Goal: Task Accomplishment & Management: Manage account settings

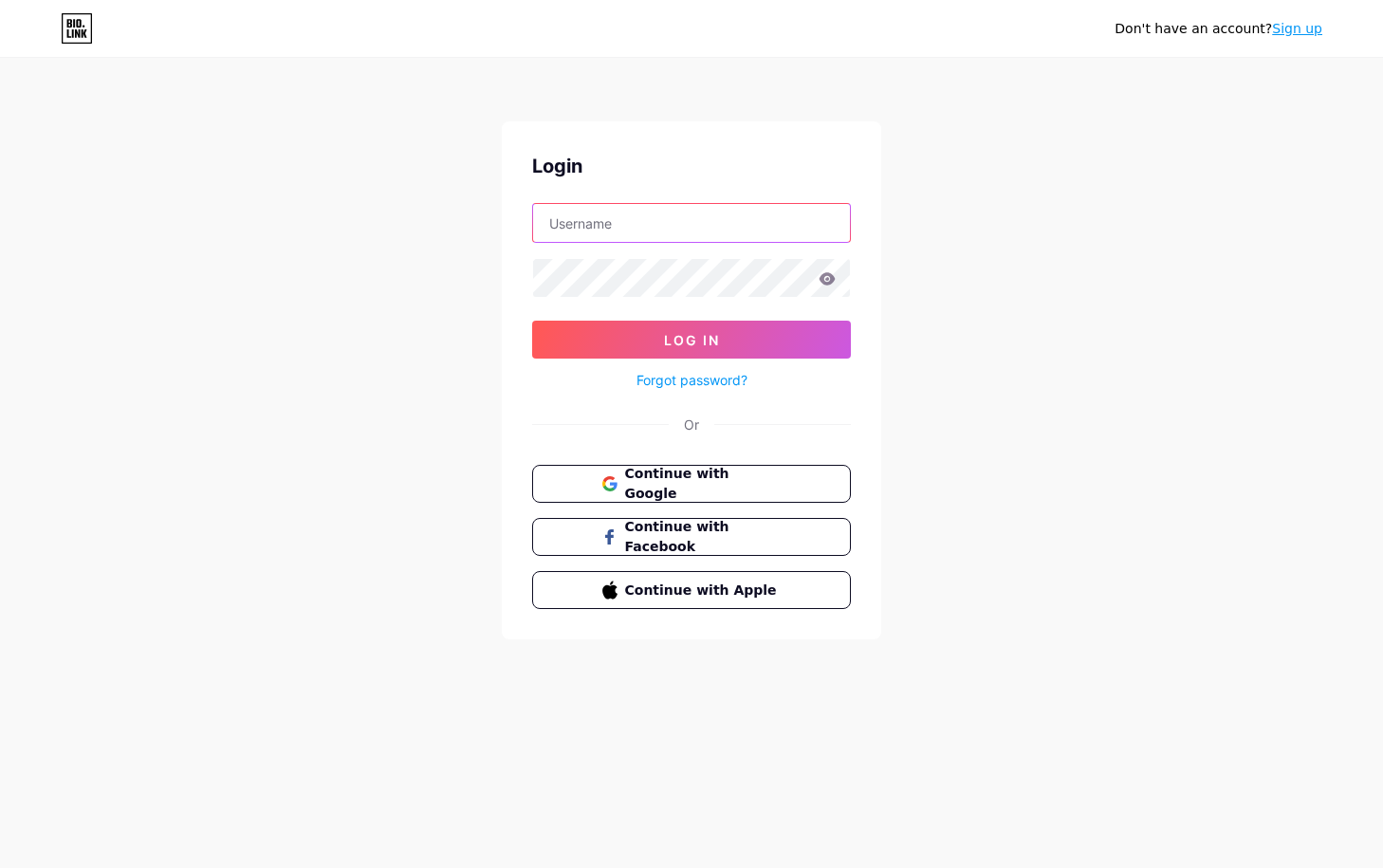
type input "[EMAIL_ADDRESS][DOMAIN_NAME]"
click at [831, 278] on icon at bounding box center [828, 278] width 16 height 12
click at [799, 445] on div "Login [EMAIL_ADDRESS][DOMAIN_NAME] Log In Forgot password? Or Continue with Goo…" at bounding box center [692, 381] width 380 height 518
click at [670, 380] on link "Forgot password?" at bounding box center [692, 380] width 111 height 20
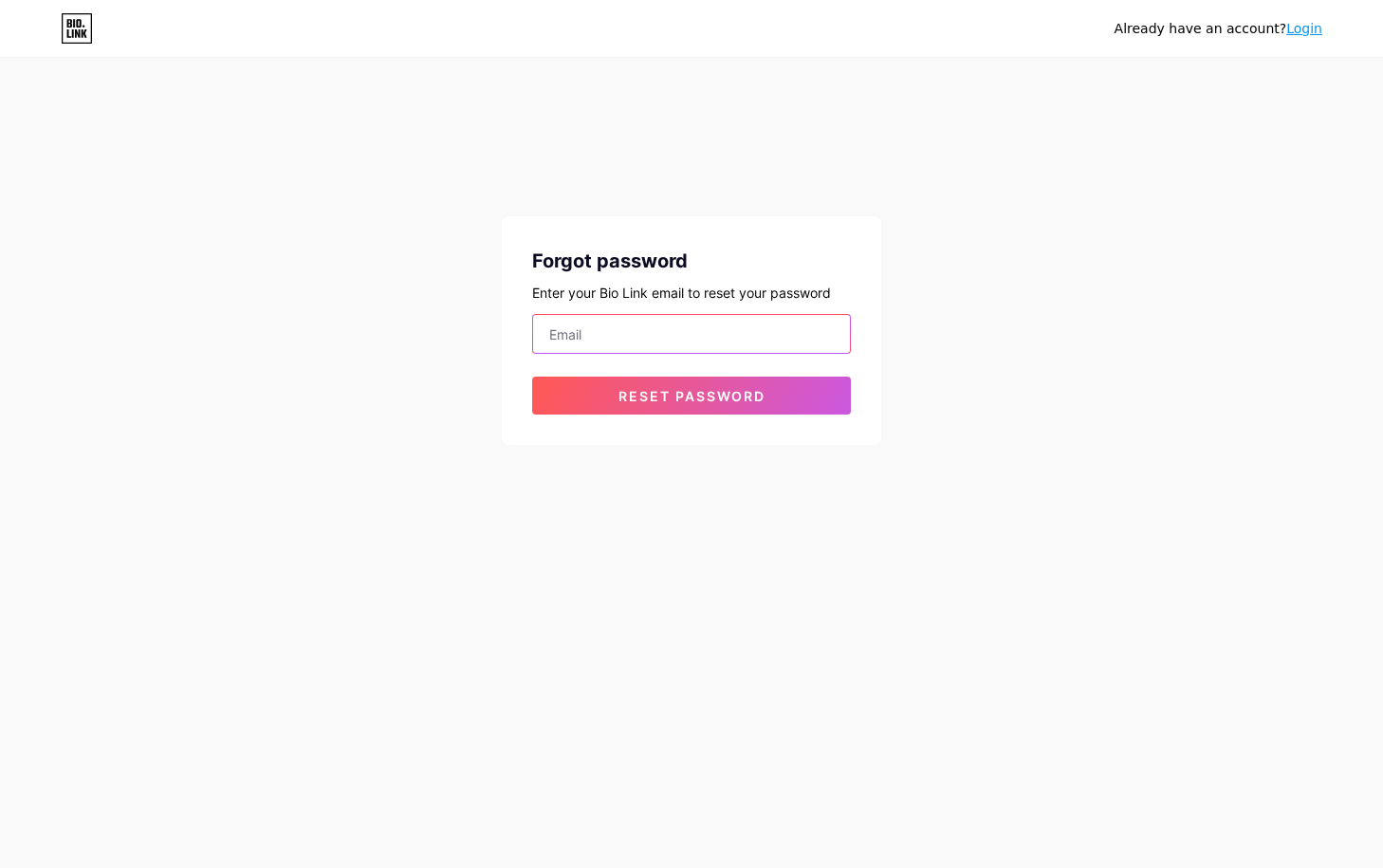
type input "[EMAIL_ADDRESS][DOMAIN_NAME]"
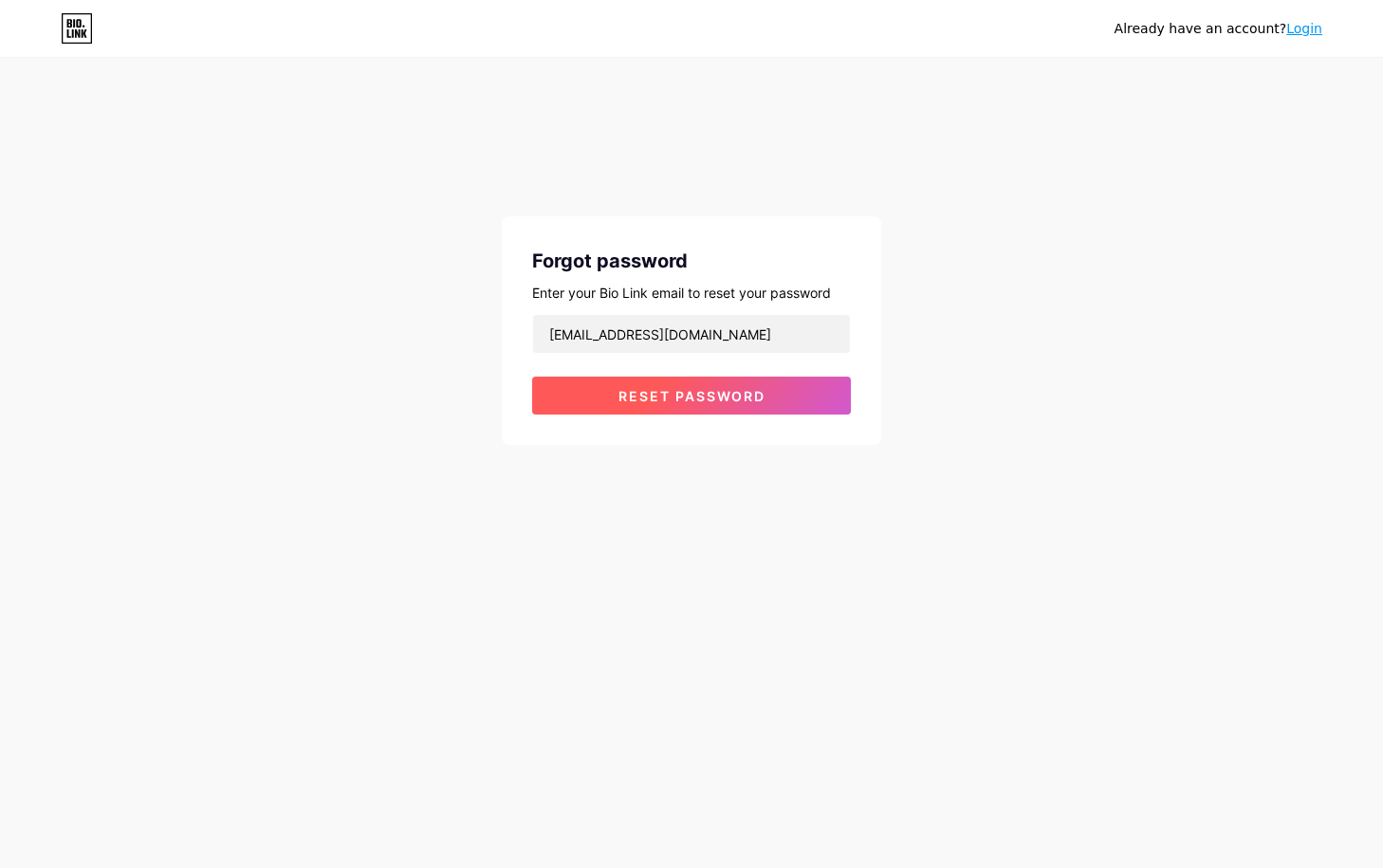
click at [670, 401] on span "Reset password" at bounding box center [692, 396] width 147 height 16
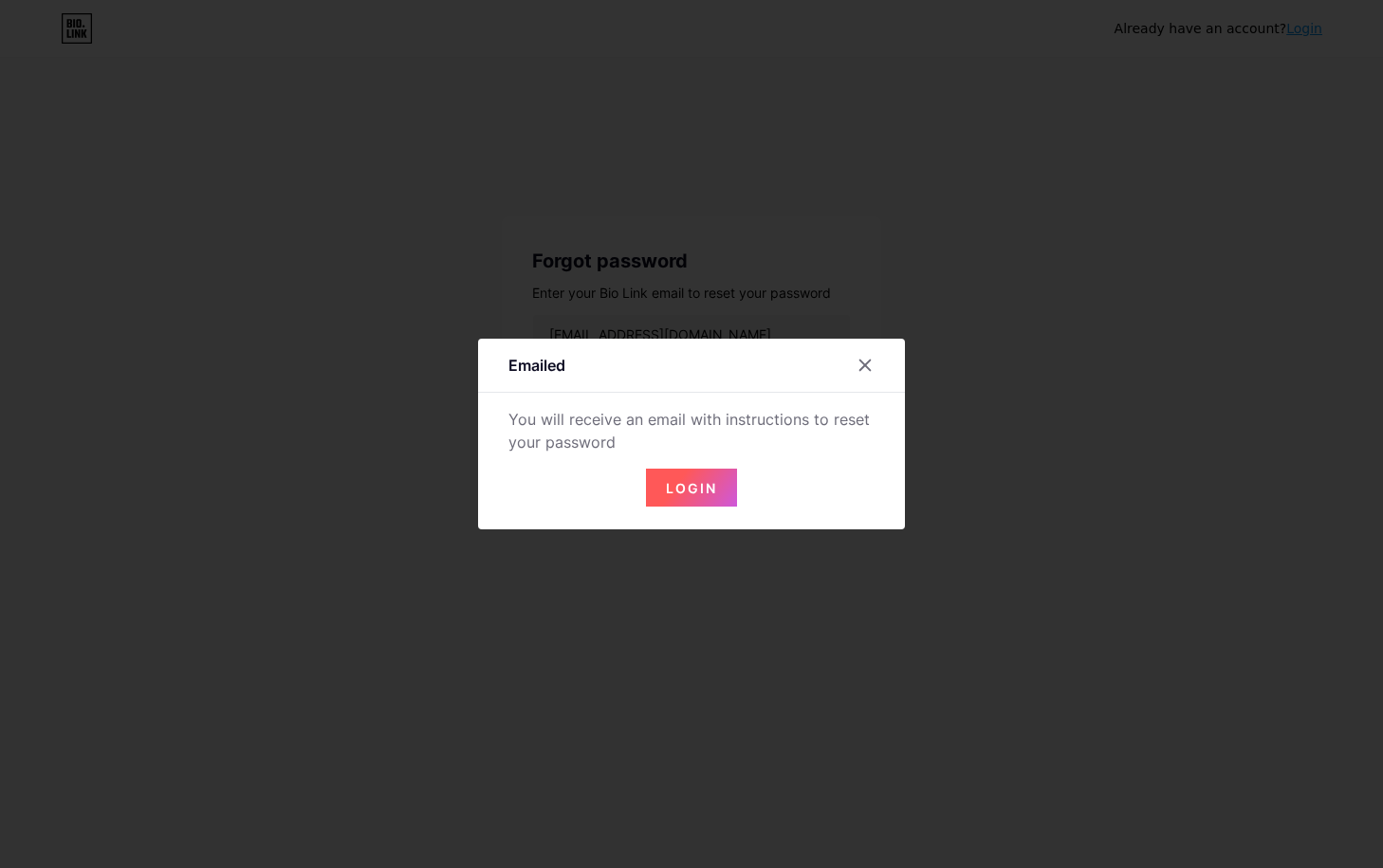
click at [679, 484] on span "Login" at bounding box center [691, 487] width 51 height 16
